Goal: Obtain resource: Obtain resource

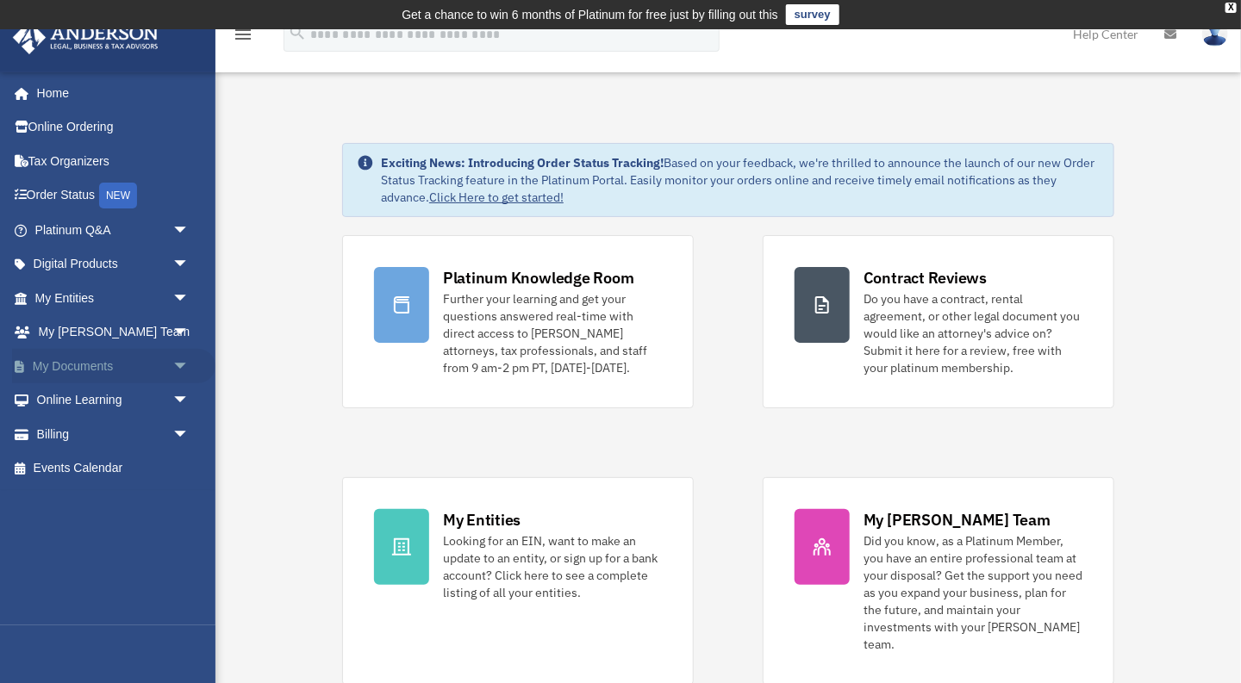
click at [184, 365] on span "arrow_drop_down" at bounding box center [189, 366] width 34 height 35
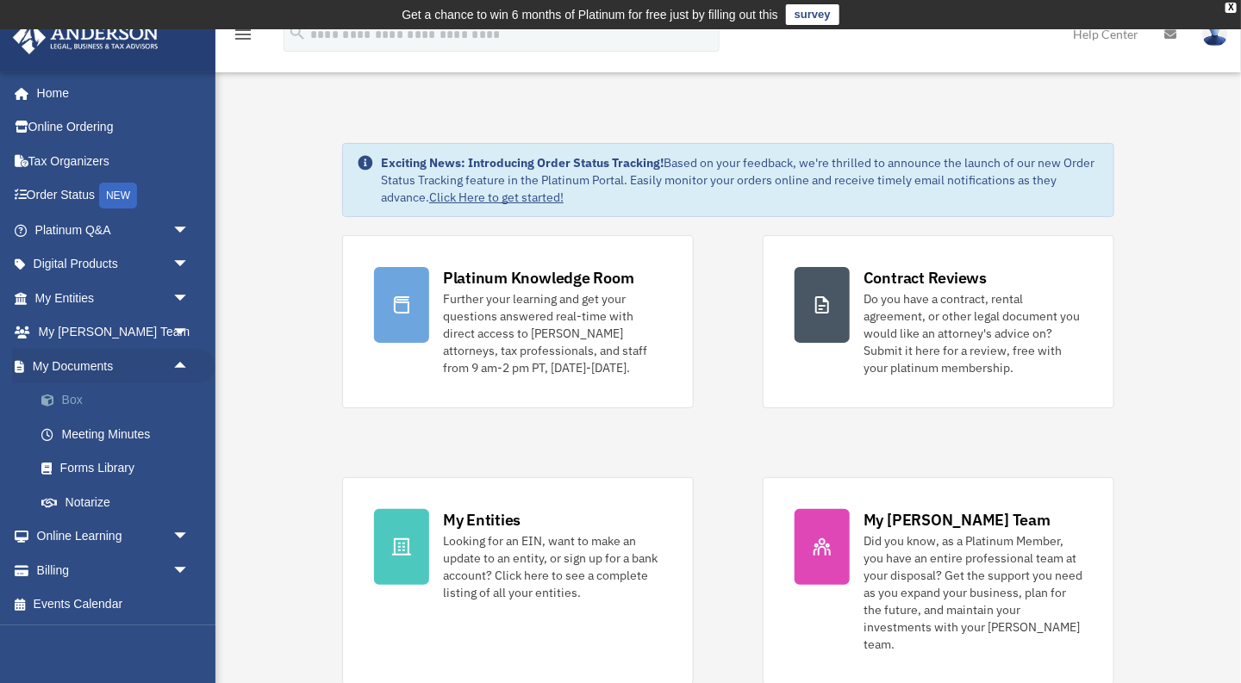
click at [91, 399] on link "Box" at bounding box center [119, 401] width 191 height 34
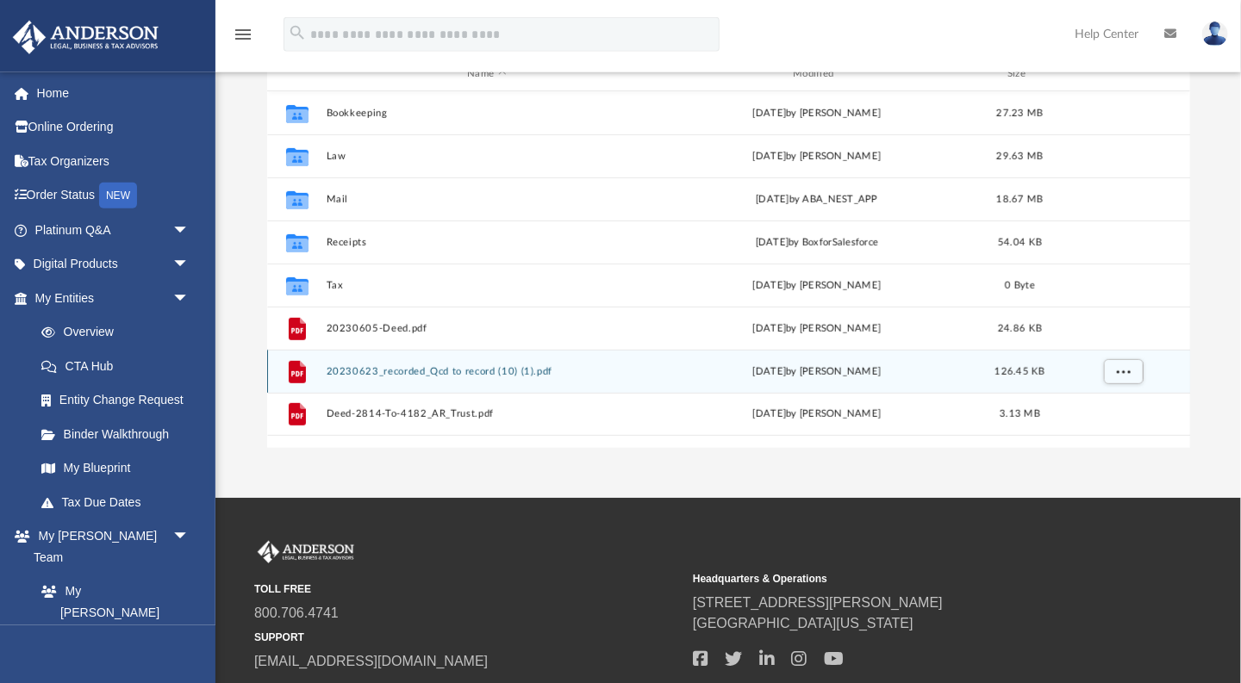
scroll to position [242, 0]
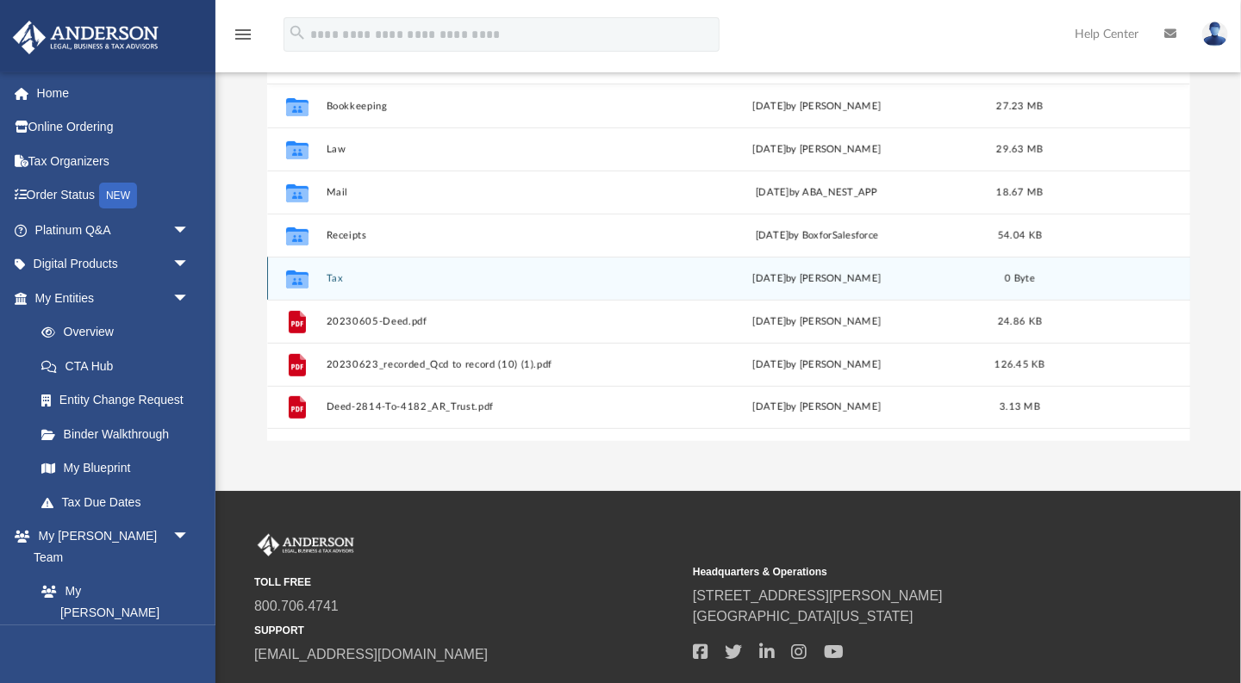
click at [343, 276] on button "Tax" at bounding box center [487, 278] width 322 height 11
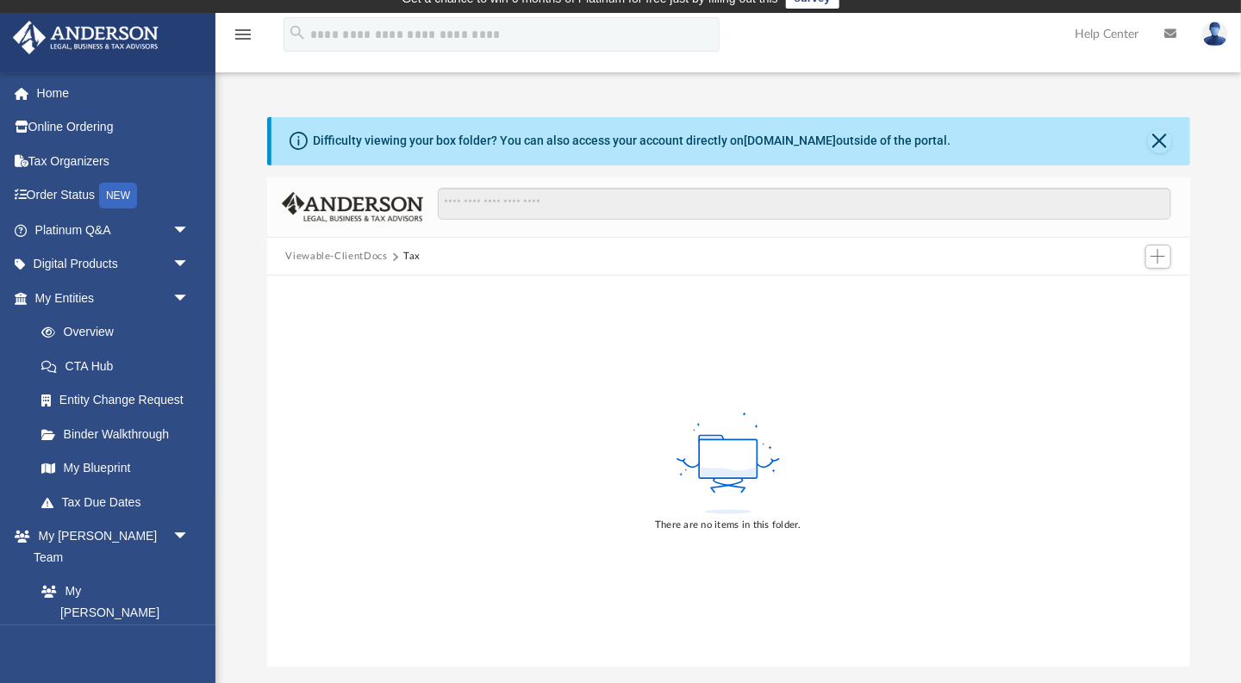
scroll to position [0, 0]
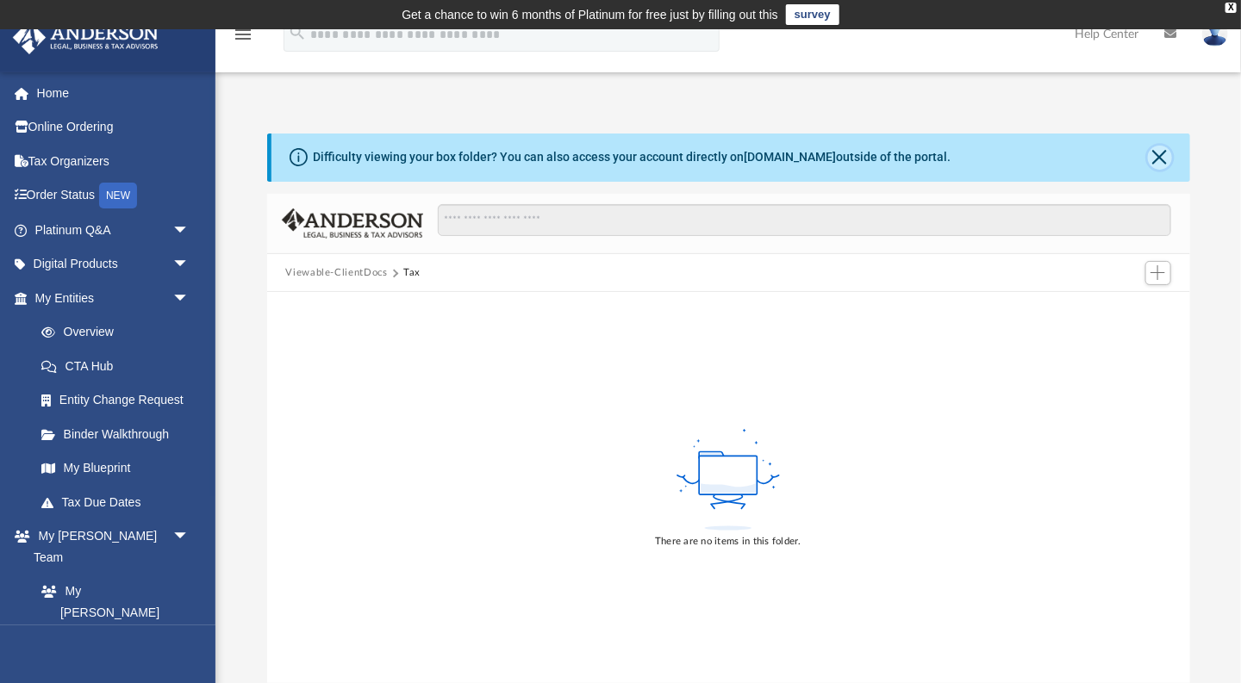
click at [1155, 154] on button "Close" at bounding box center [1160, 158] width 24 height 24
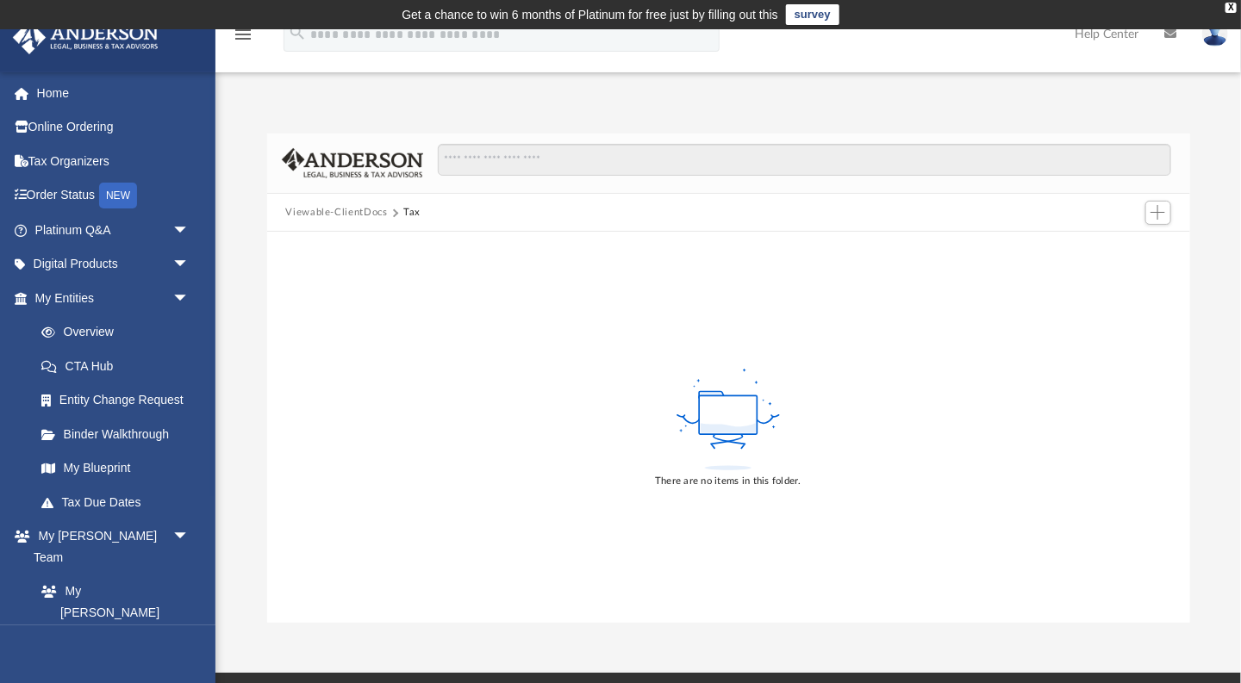
click at [240, 29] on icon "menu" at bounding box center [243, 34] width 21 height 21
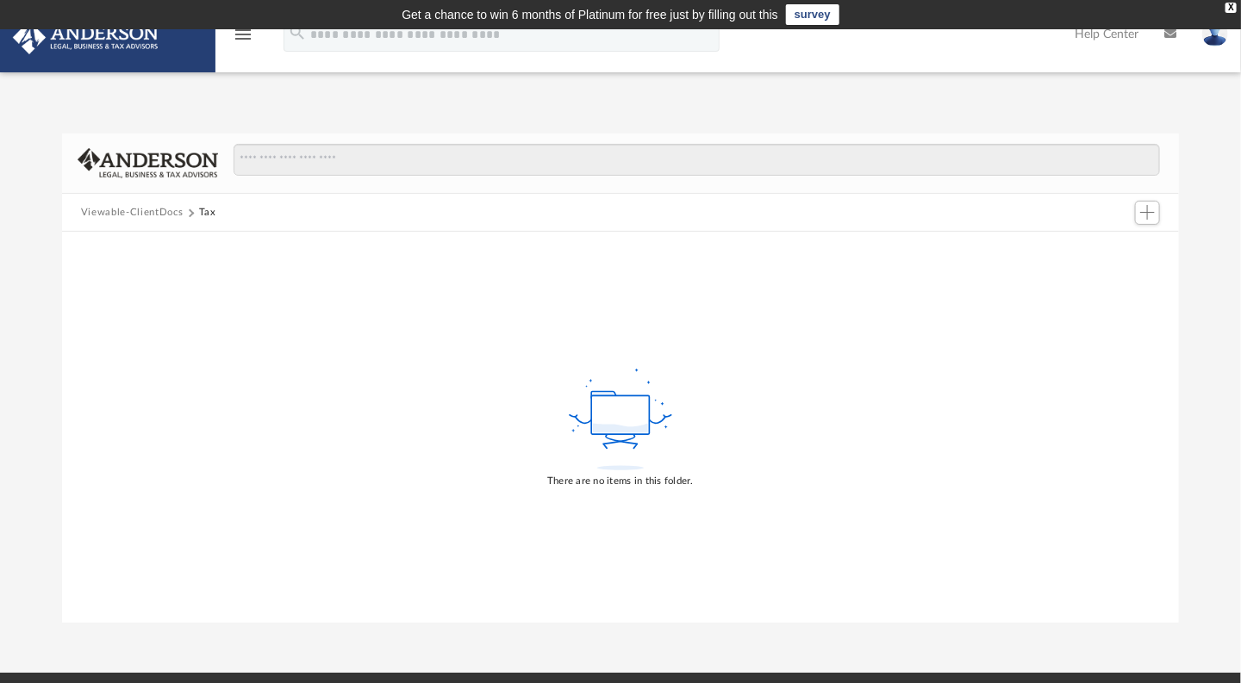
click at [240, 39] on icon "menu" at bounding box center [243, 34] width 21 height 21
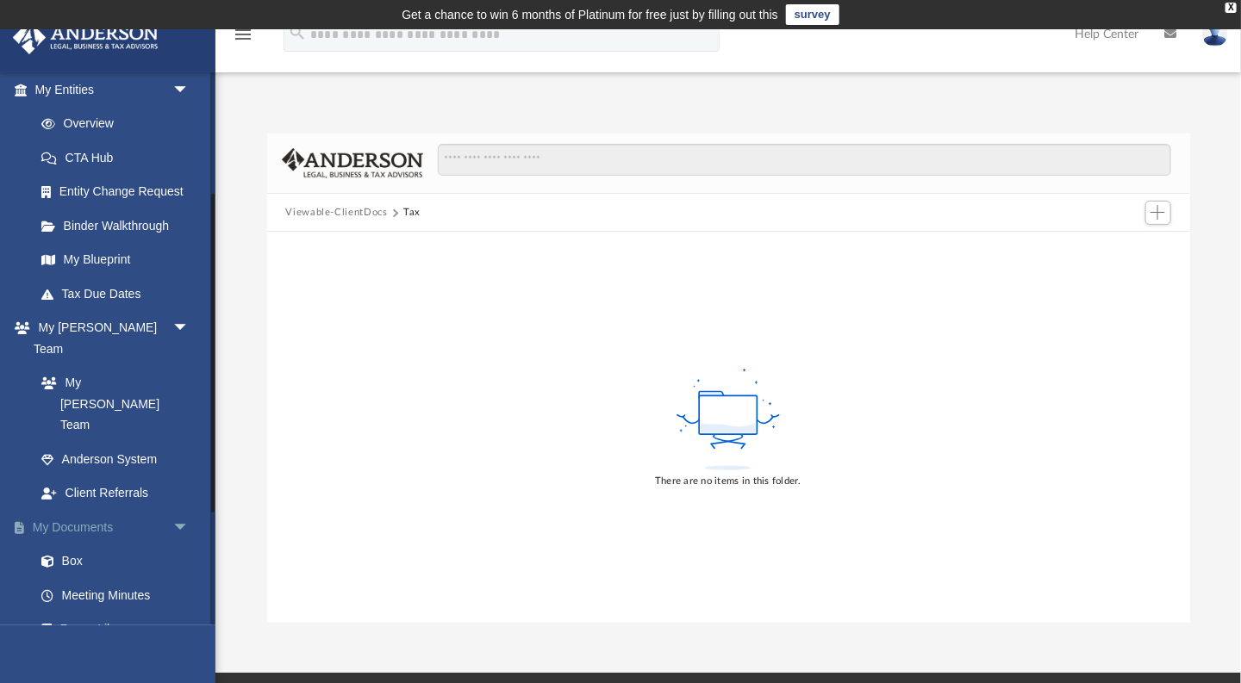
scroll to position [212, 0]
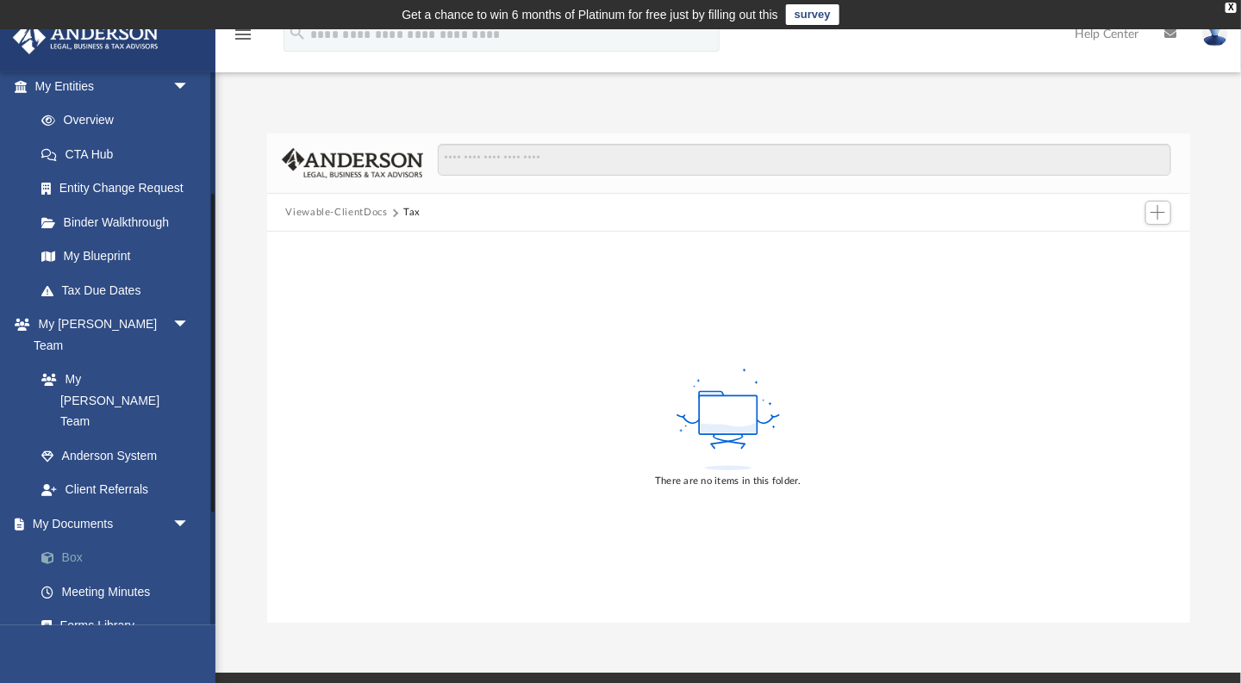
click at [70, 541] on link "Box" at bounding box center [119, 558] width 191 height 34
click at [66, 541] on link "Box" at bounding box center [119, 558] width 191 height 34
click at [1229, 6] on div "X" at bounding box center [1231, 8] width 11 height 10
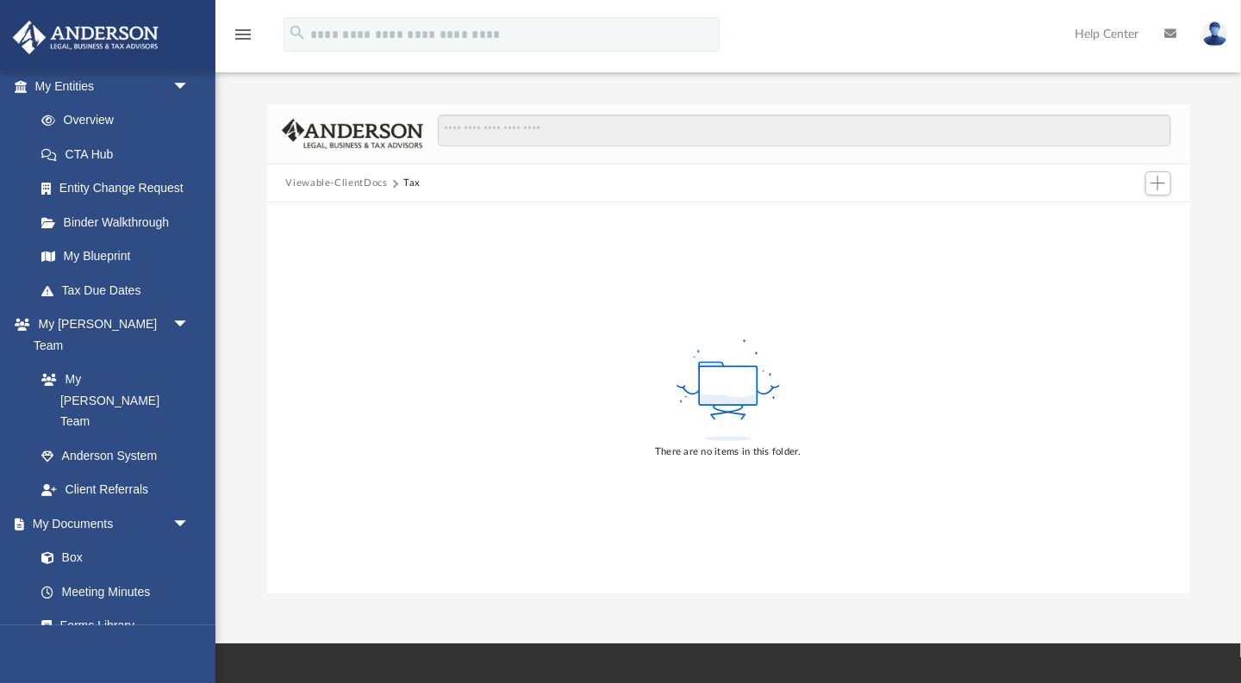
click at [363, 185] on button "Viewable-ClientDocs" at bounding box center [336, 184] width 102 height 16
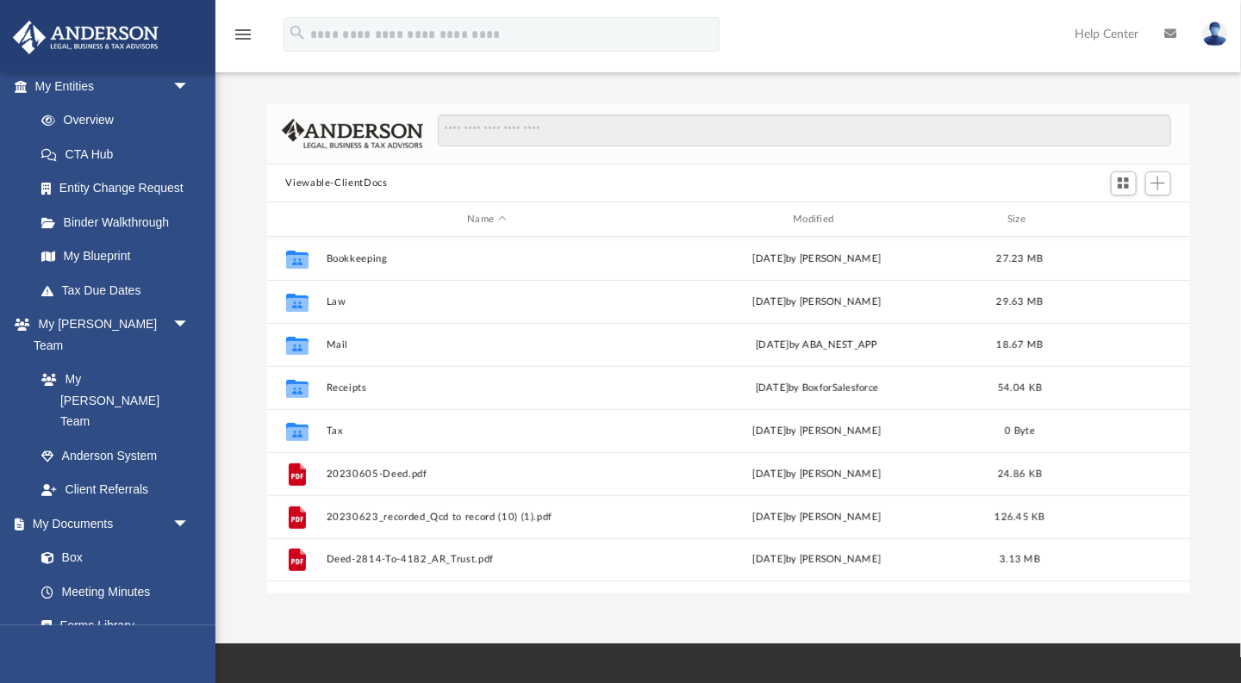
scroll to position [391, 923]
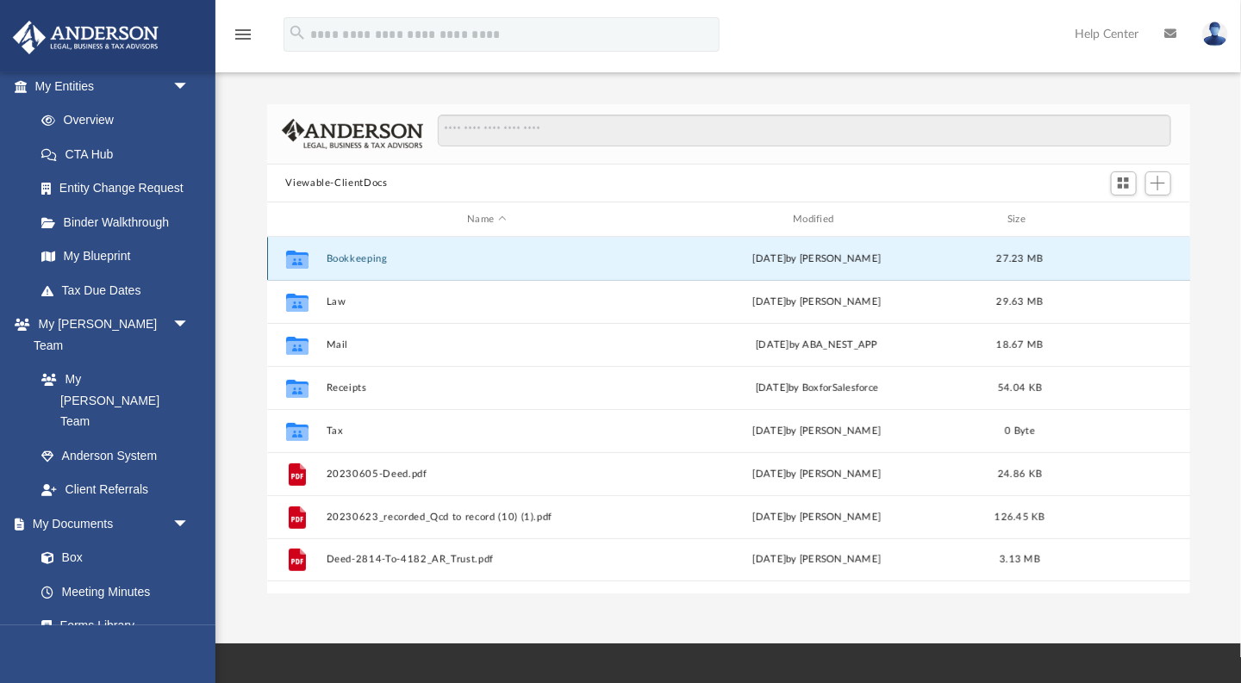
click at [353, 256] on button "Bookkeeping" at bounding box center [487, 258] width 322 height 11
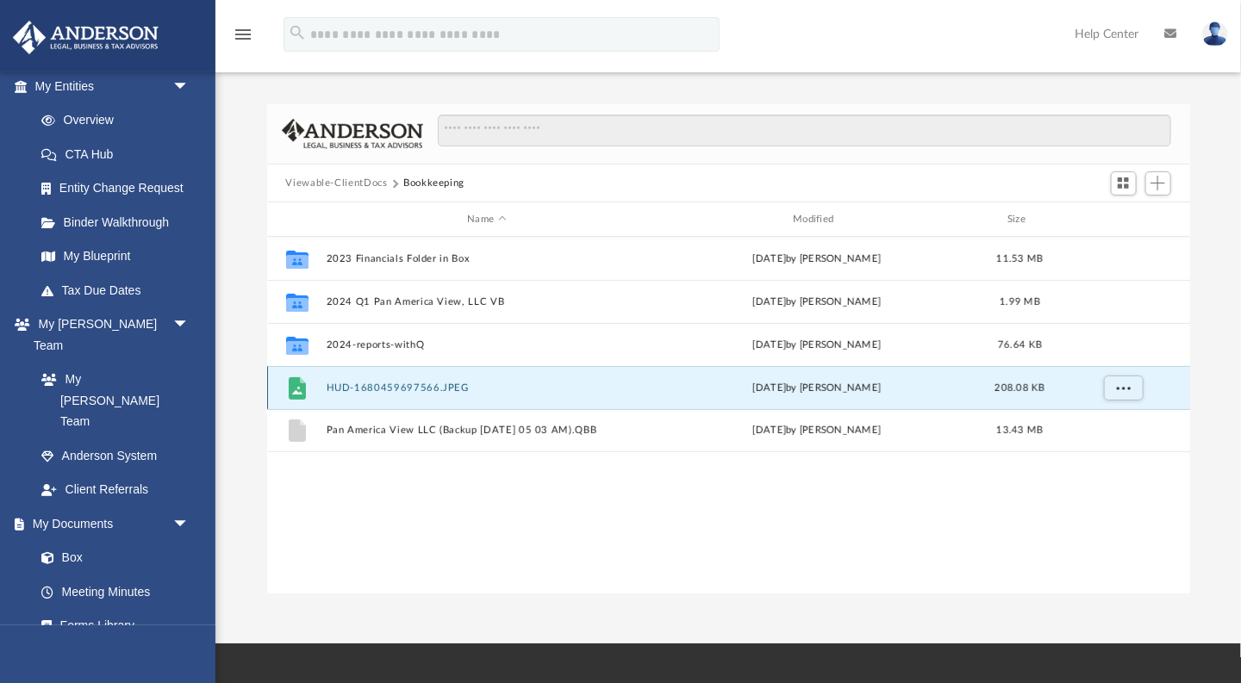
click at [415, 386] on button "HUD-1680459697566.JPEG" at bounding box center [487, 388] width 322 height 11
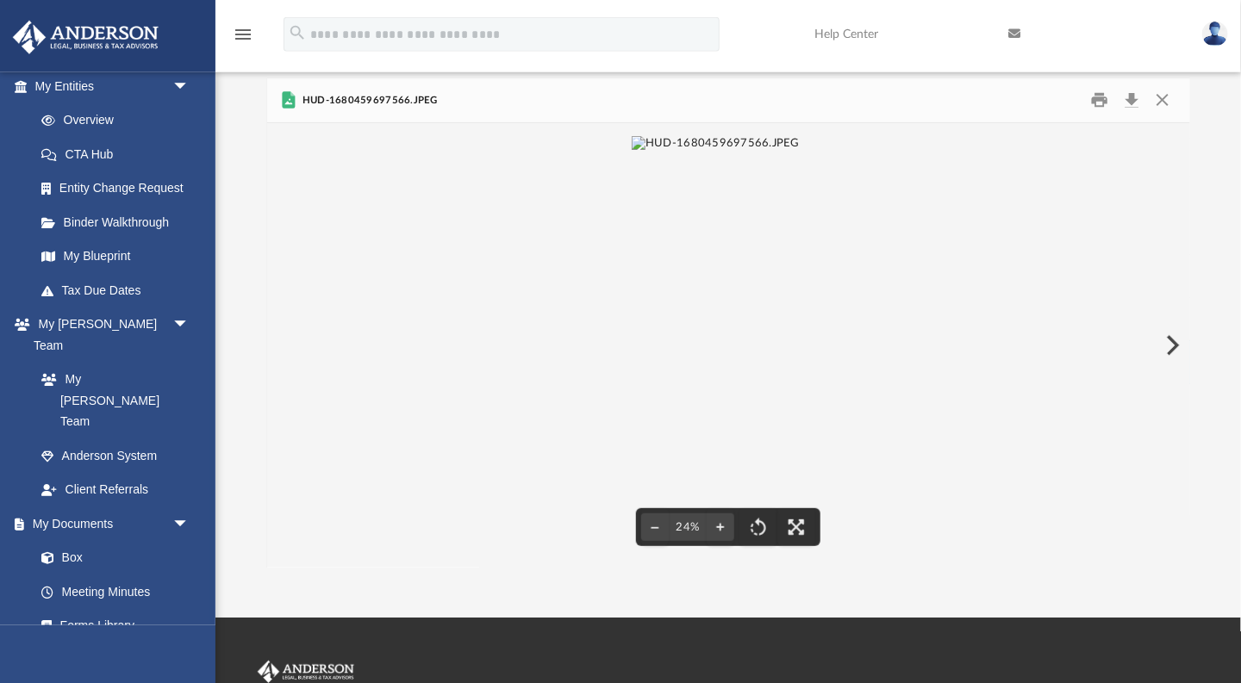
scroll to position [0, 0]
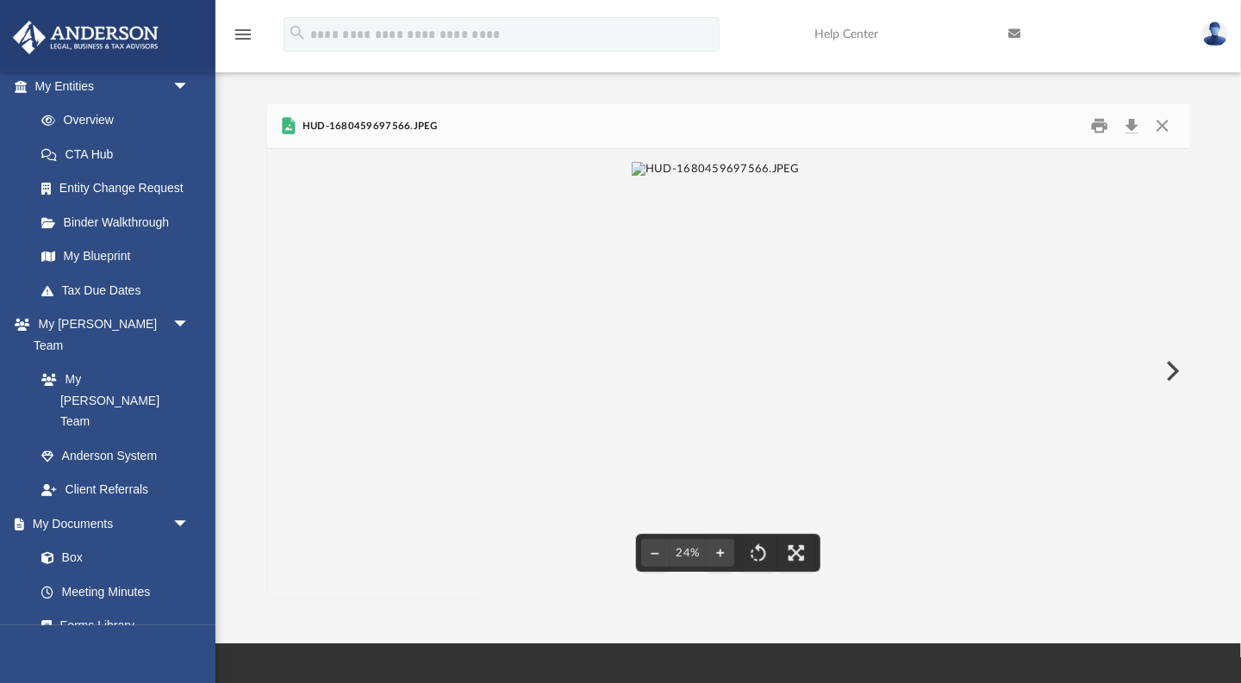
click at [1171, 371] on button "Preview" at bounding box center [1171, 371] width 38 height 48
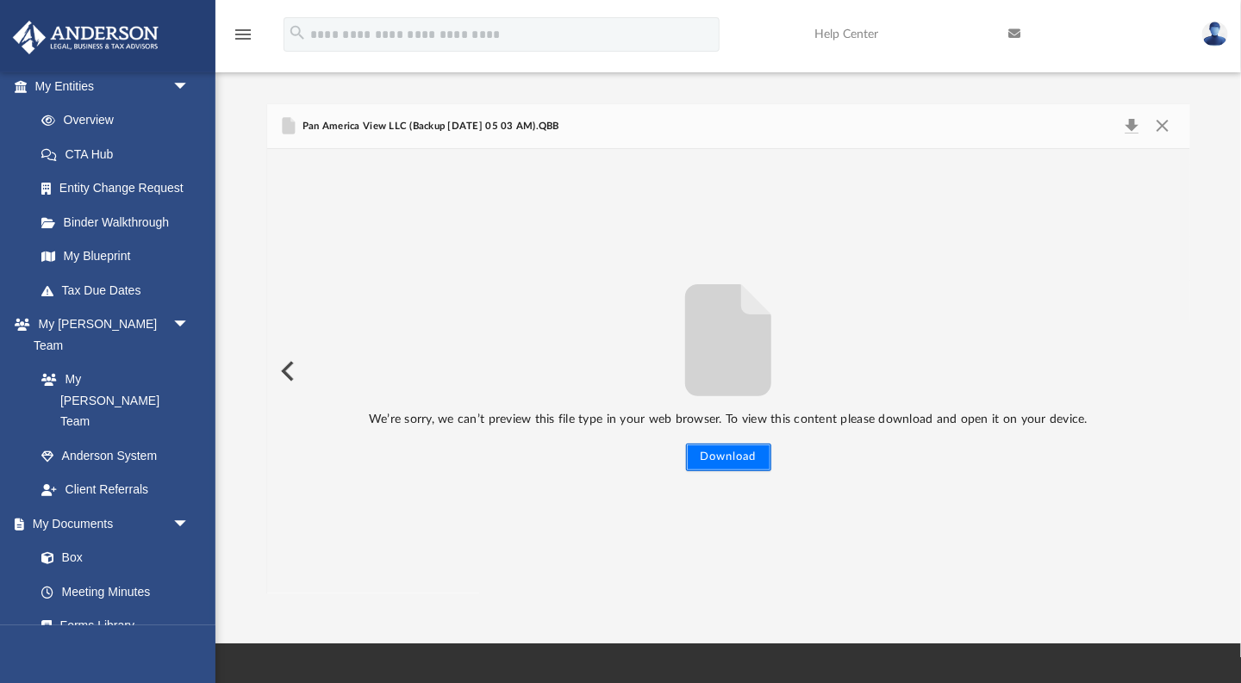
click at [698, 456] on button "Download" at bounding box center [728, 458] width 85 height 28
click at [285, 369] on button "Preview" at bounding box center [286, 371] width 38 height 48
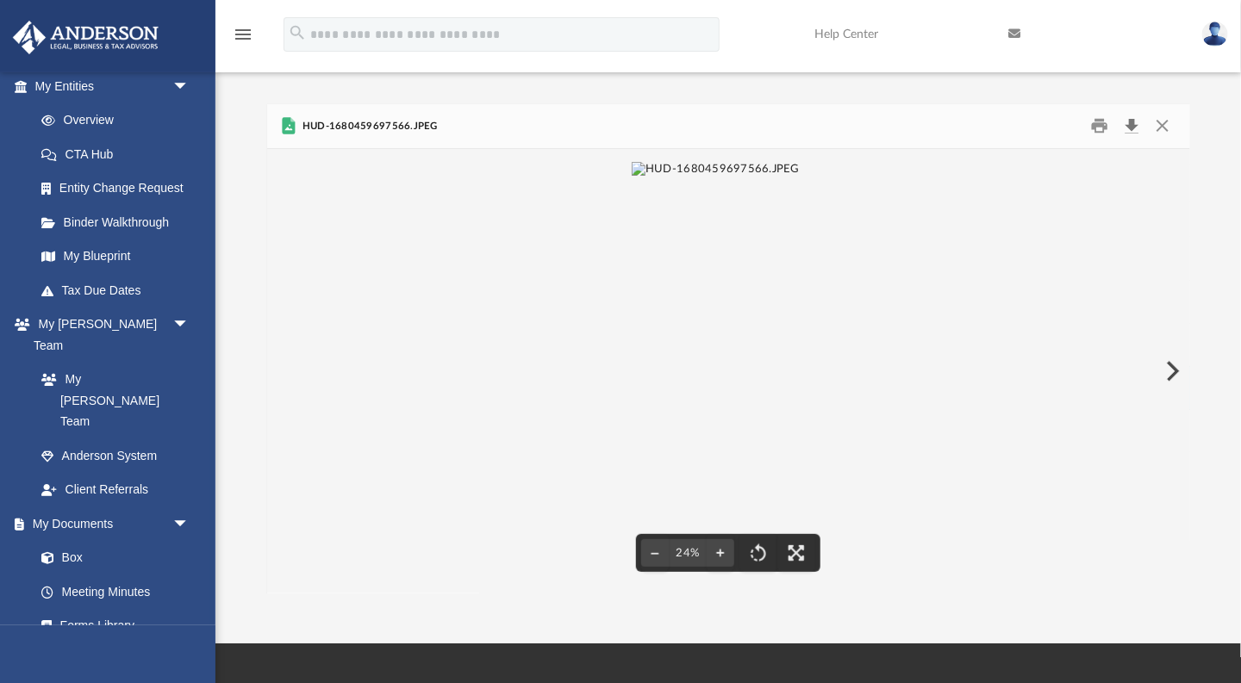
click at [1135, 128] on button "Download" at bounding box center [1132, 126] width 31 height 27
click at [865, 1] on link "Help Center" at bounding box center [898, 34] width 194 height 68
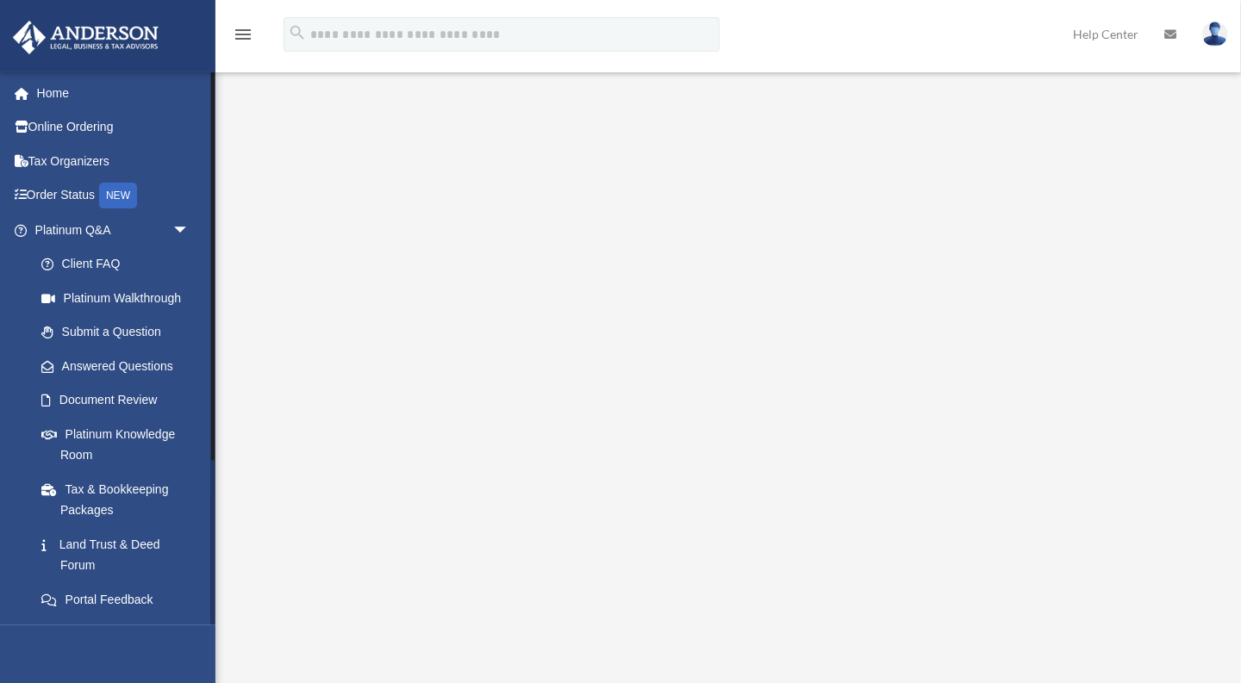
scroll to position [233, 0]
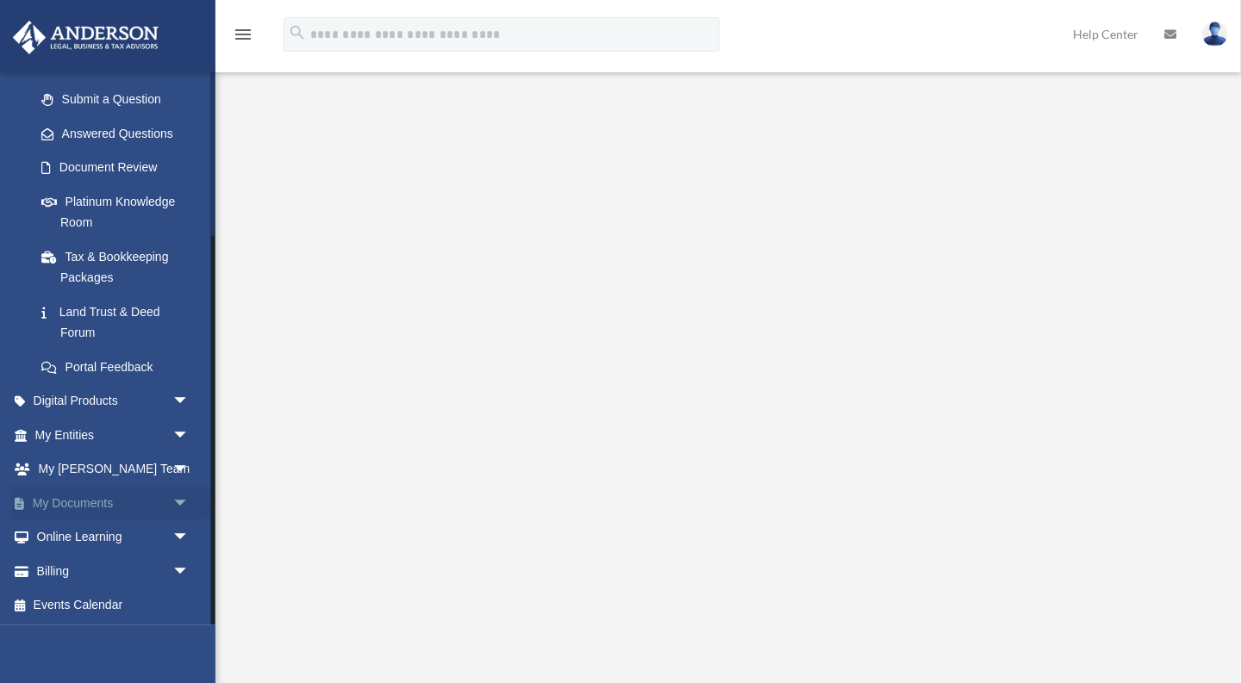
click at [178, 507] on span "arrow_drop_down" at bounding box center [189, 503] width 34 height 35
click at [68, 539] on link "Box" at bounding box center [119, 538] width 191 height 34
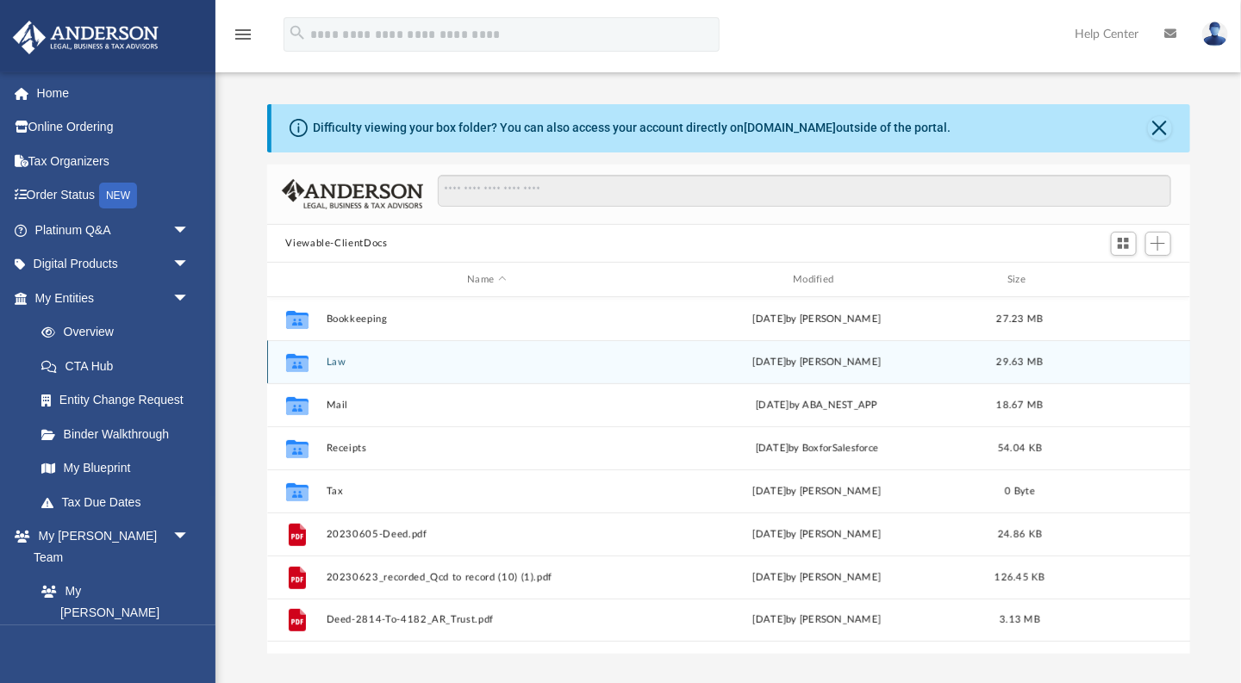
scroll to position [391, 923]
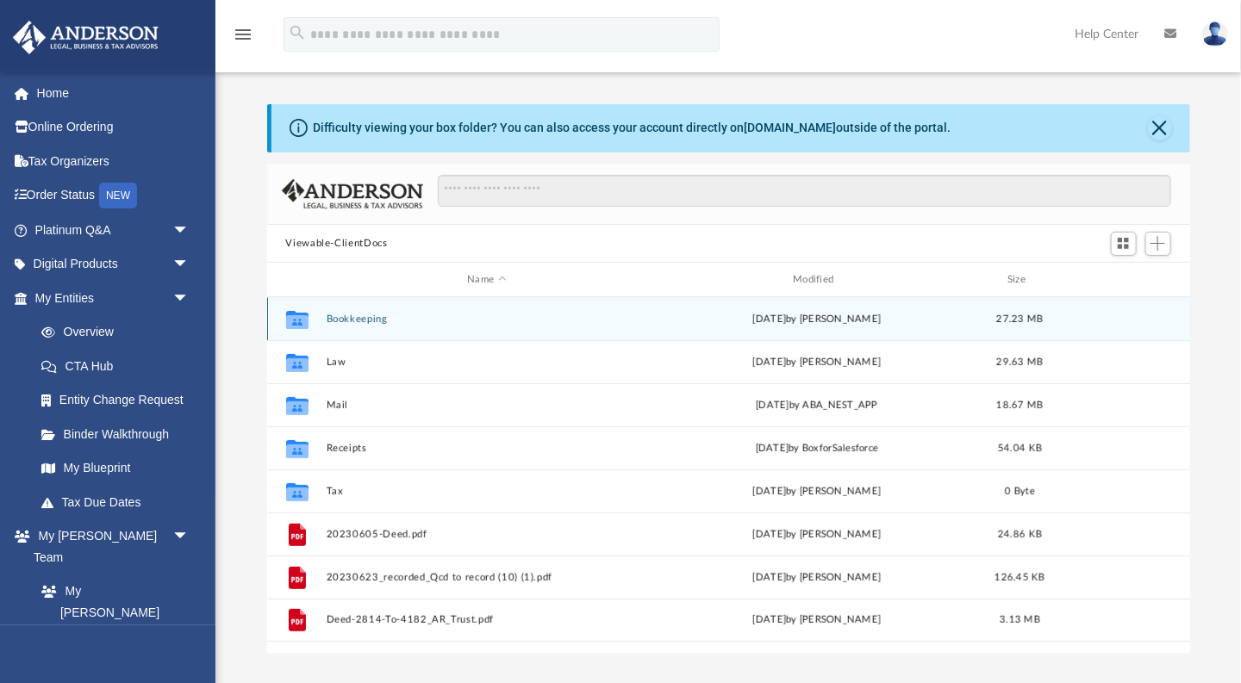
click at [378, 318] on button "Bookkeeping" at bounding box center [487, 319] width 322 height 11
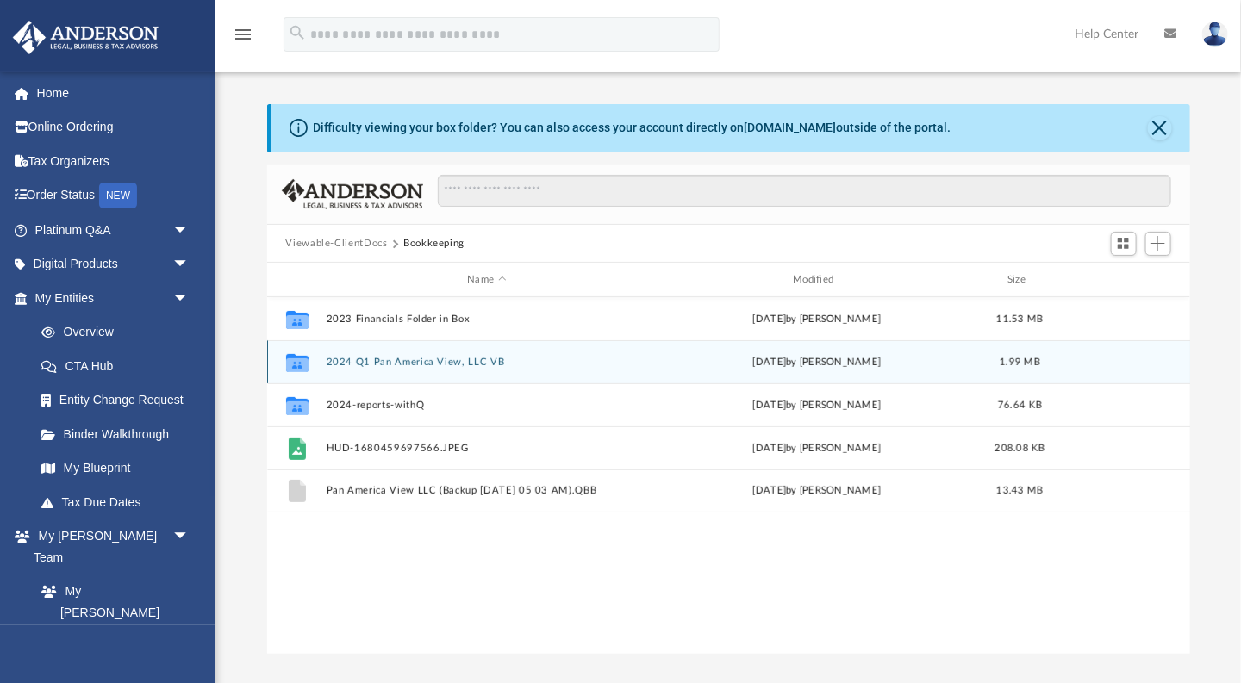
click at [413, 362] on button "2024 Q1 Pan America View, LLC VB" at bounding box center [487, 362] width 322 height 11
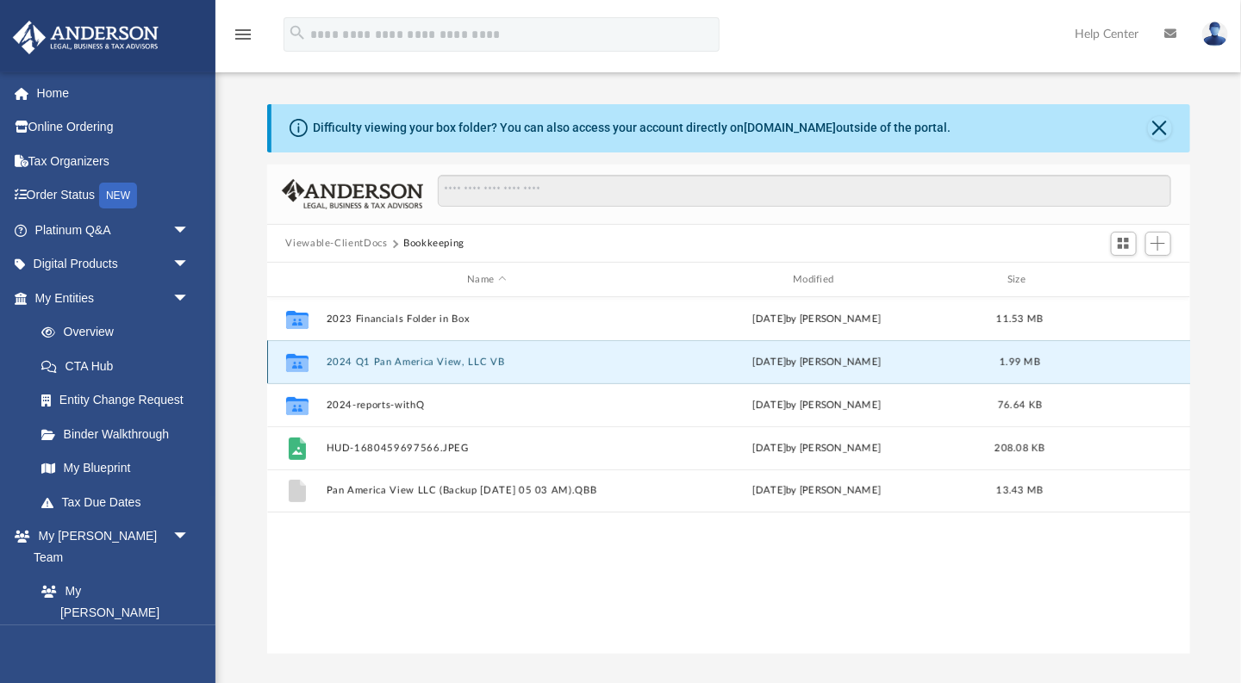
click at [413, 362] on button "2024 Q1 Pan America View, LLC VB" at bounding box center [487, 362] width 322 height 11
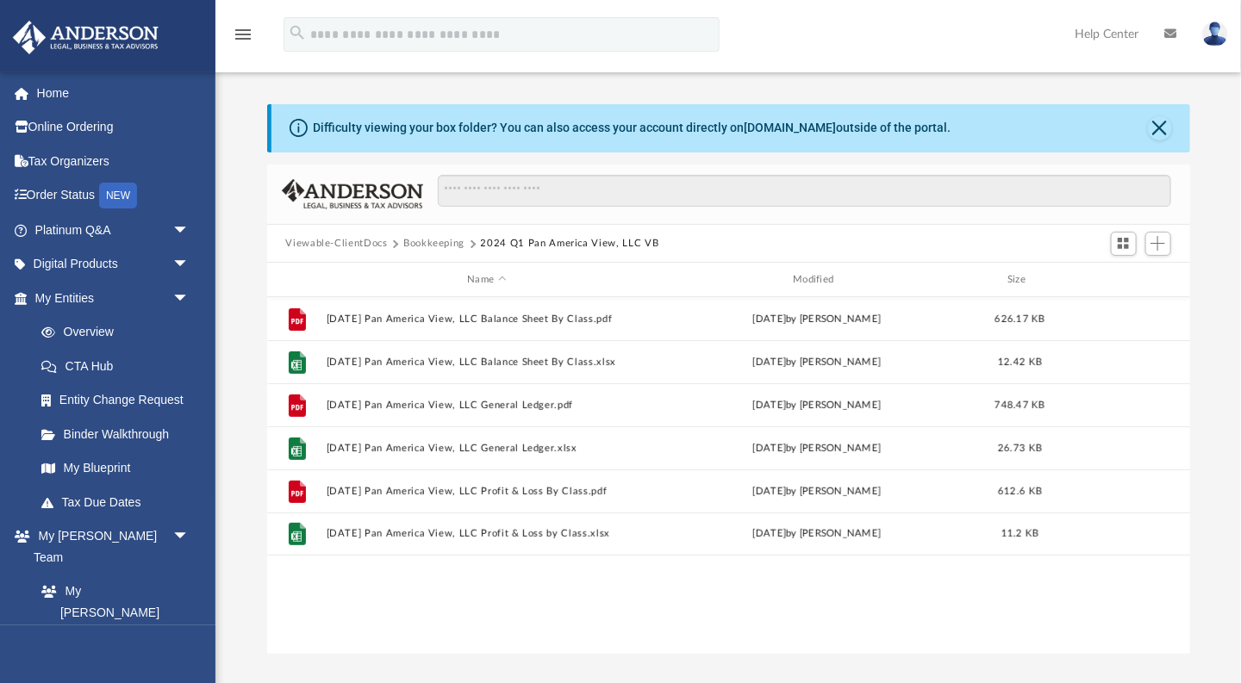
click at [446, 247] on button "Bookkeeping" at bounding box center [433, 244] width 61 height 16
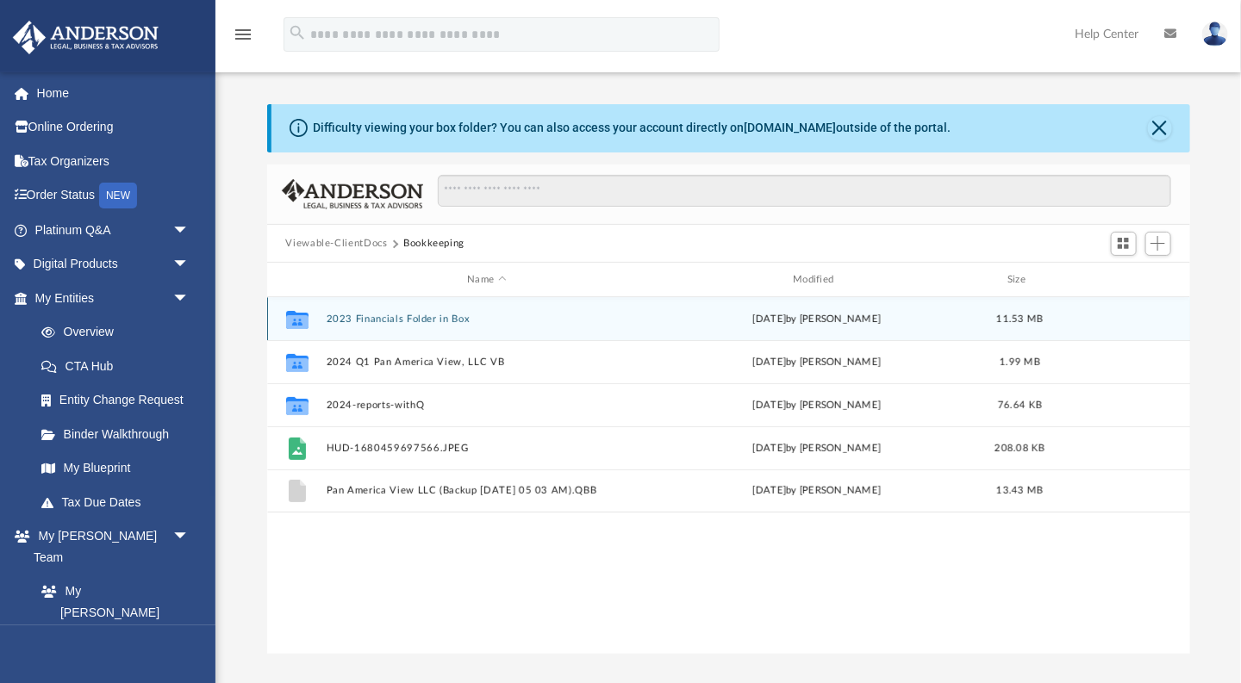
click at [447, 321] on button "2023 Financials Folder in Box" at bounding box center [487, 319] width 322 height 11
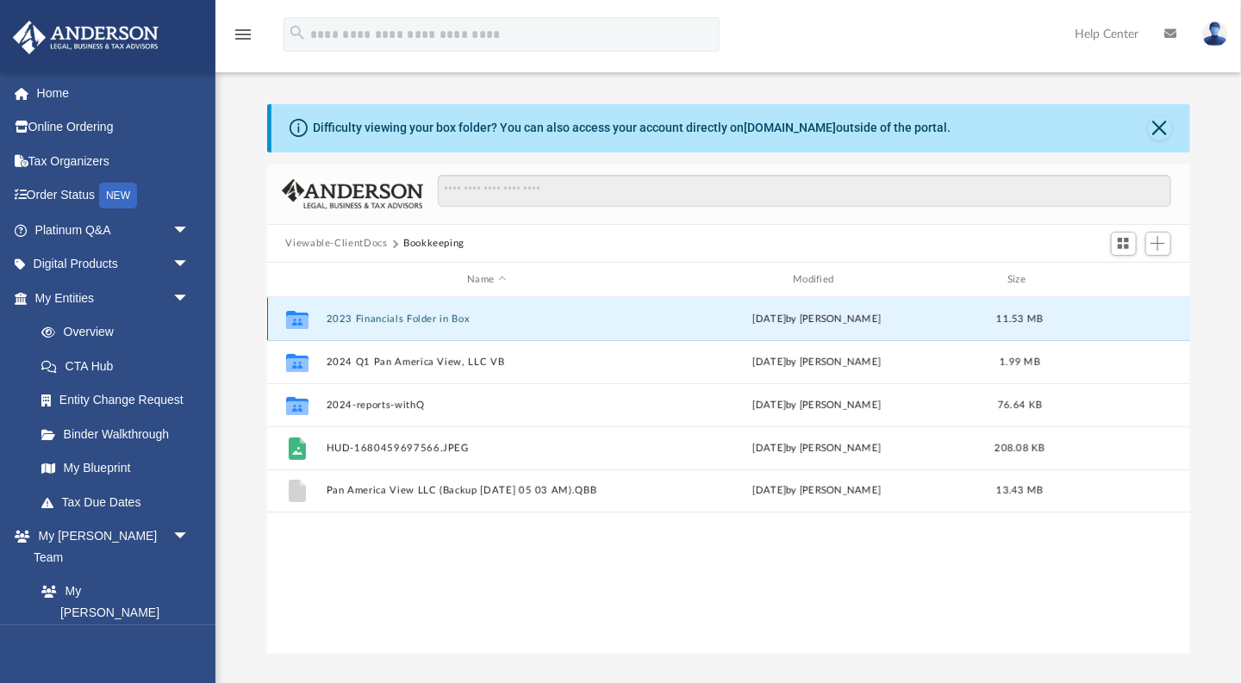
click at [447, 321] on button "2023 Financials Folder in Box" at bounding box center [487, 319] width 322 height 11
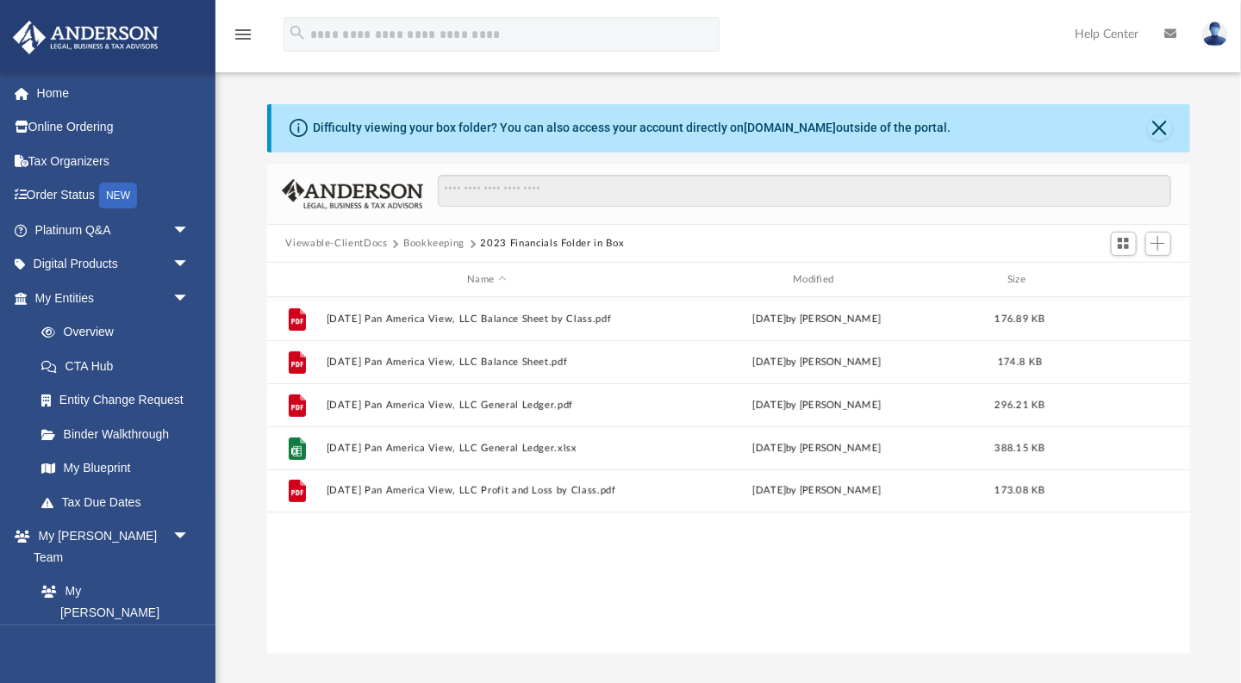
click at [415, 245] on button "Bookkeeping" at bounding box center [433, 244] width 61 height 16
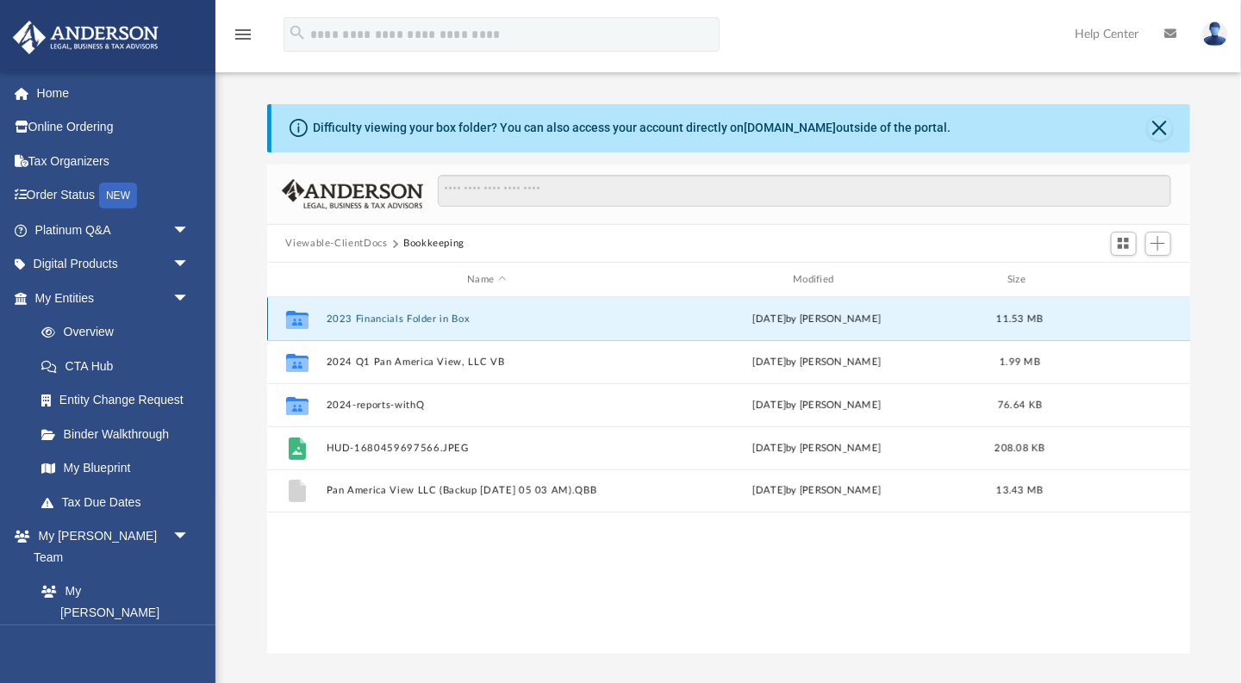
click at [426, 315] on button "2023 Financials Folder in Box" at bounding box center [487, 319] width 322 height 11
